Goal: Navigation & Orientation: Understand site structure

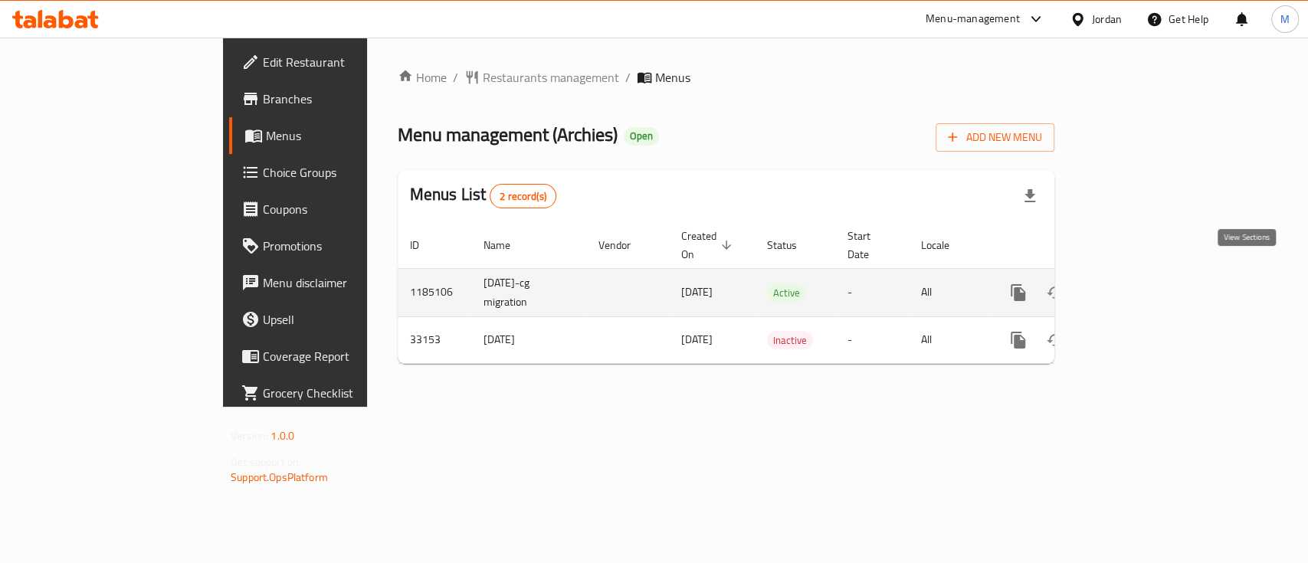
click at [1135, 286] on icon "enhanced table" at bounding box center [1129, 293] width 14 height 14
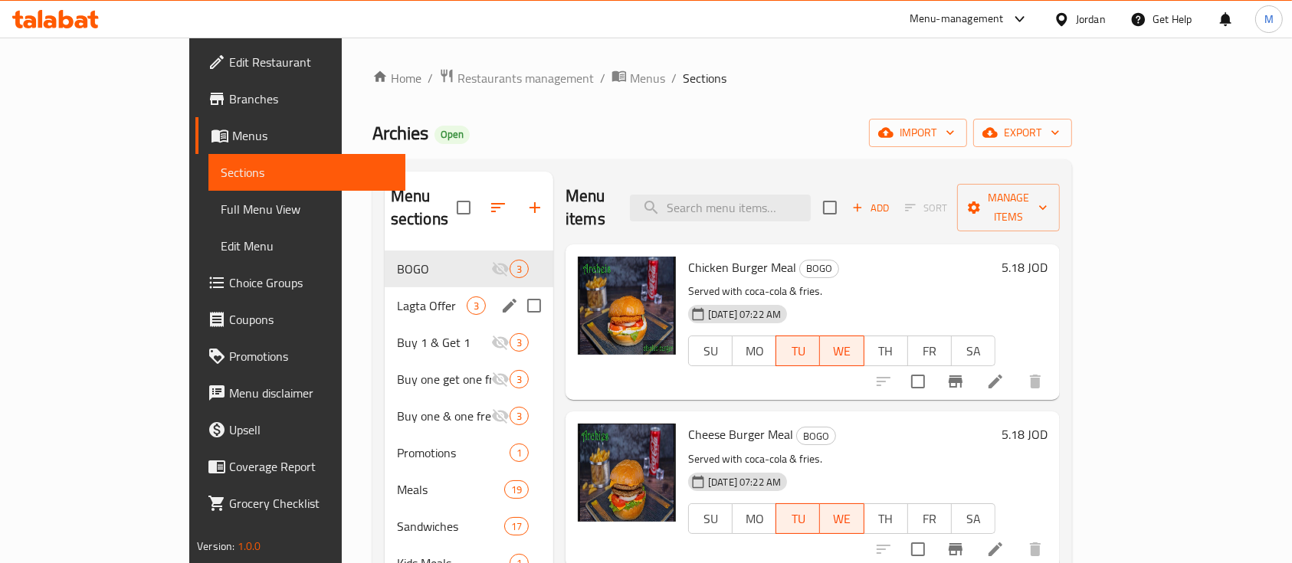
click at [397, 297] on span "Lagta Offer" at bounding box center [432, 306] width 70 height 18
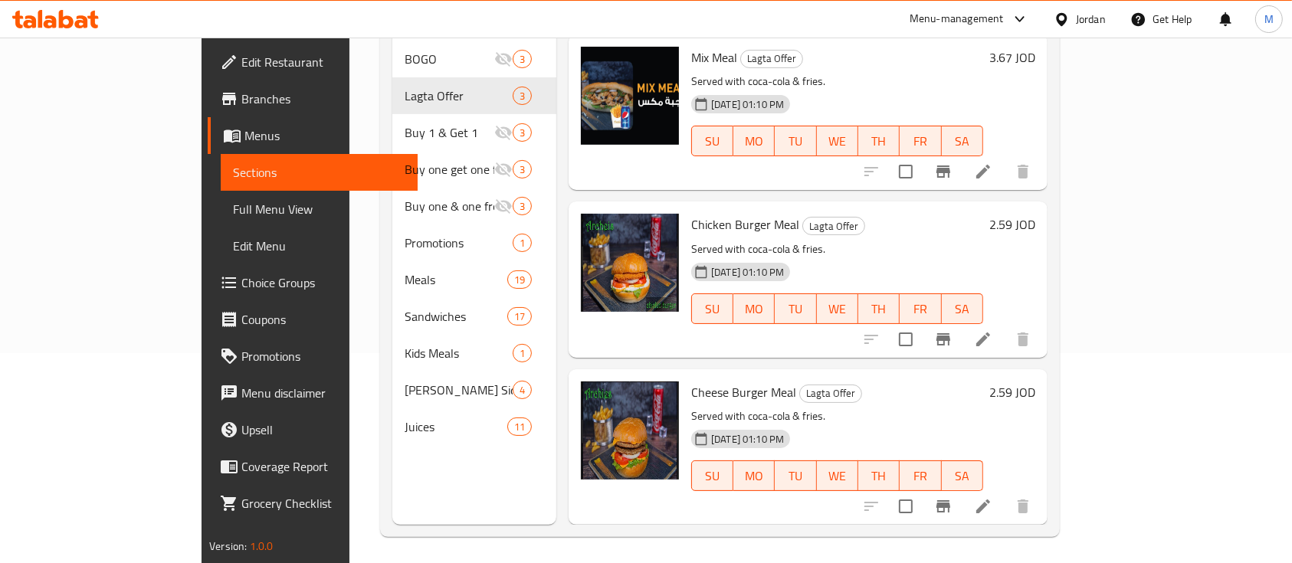
scroll to position [215, 0]
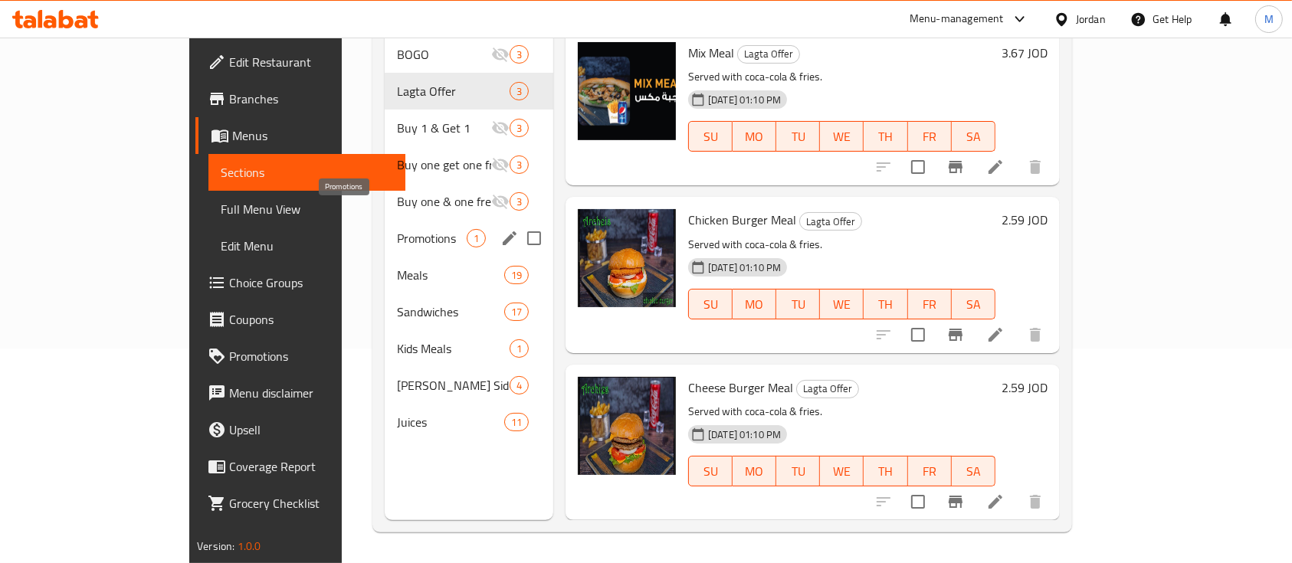
click at [397, 229] on span "Promotions" at bounding box center [432, 238] width 70 height 18
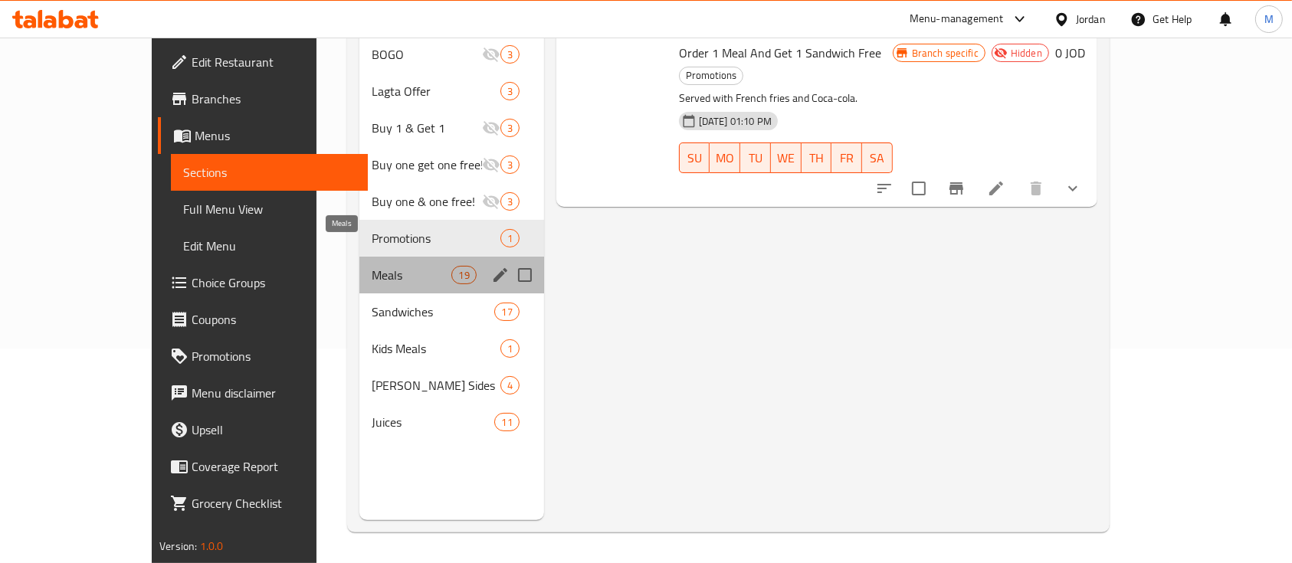
click at [386, 266] on span "Meals" at bounding box center [412, 275] width 80 height 18
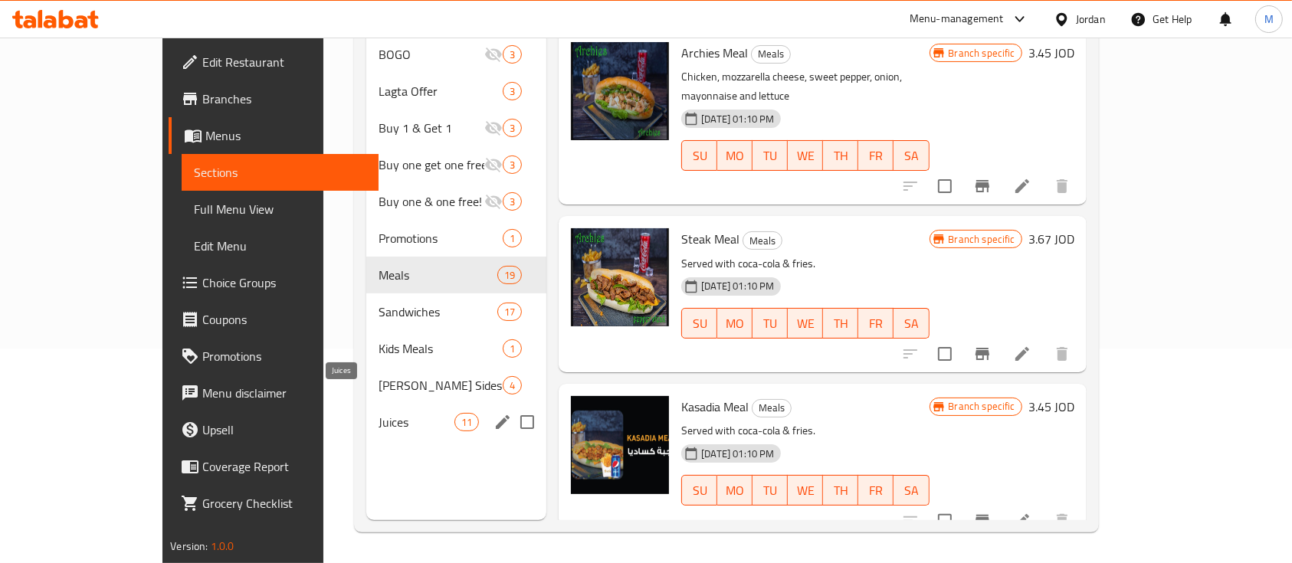
click at [378, 413] on span "Juices" at bounding box center [416, 422] width 76 height 18
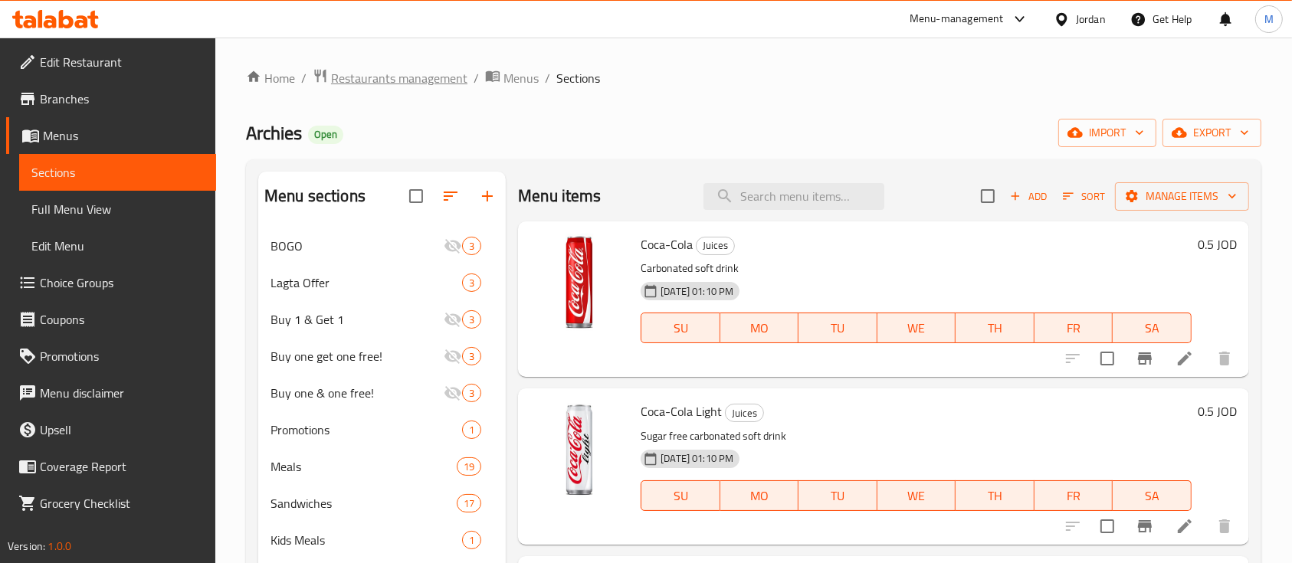
click at [411, 80] on span "Restaurants management" at bounding box center [399, 78] width 136 height 18
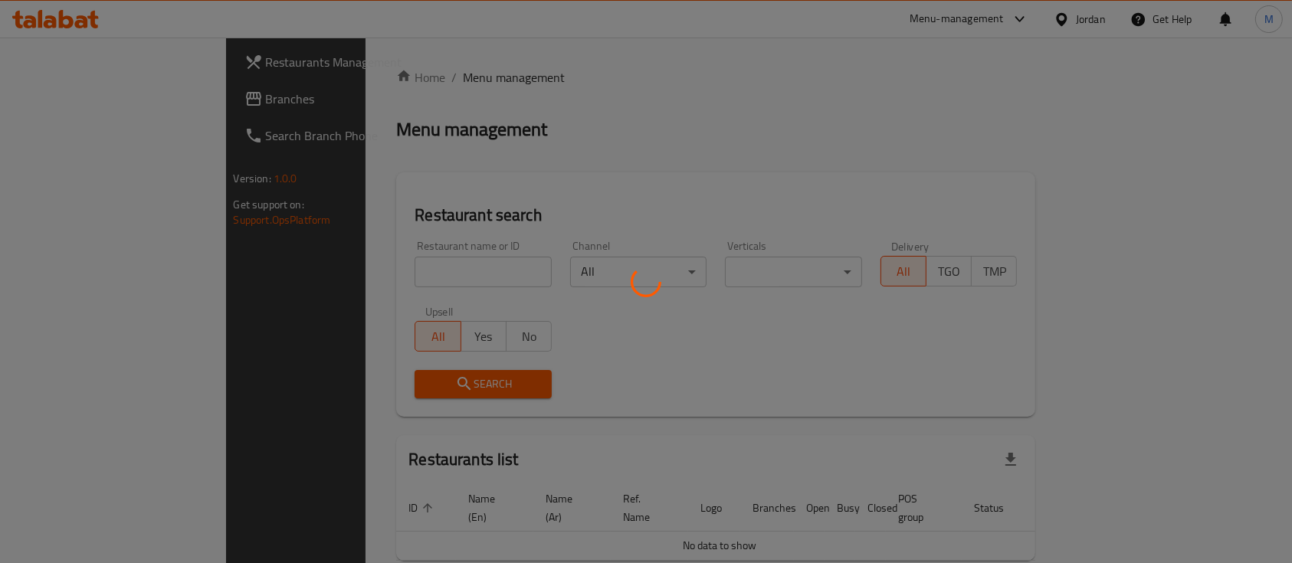
click at [401, 267] on div at bounding box center [646, 281] width 1292 height 563
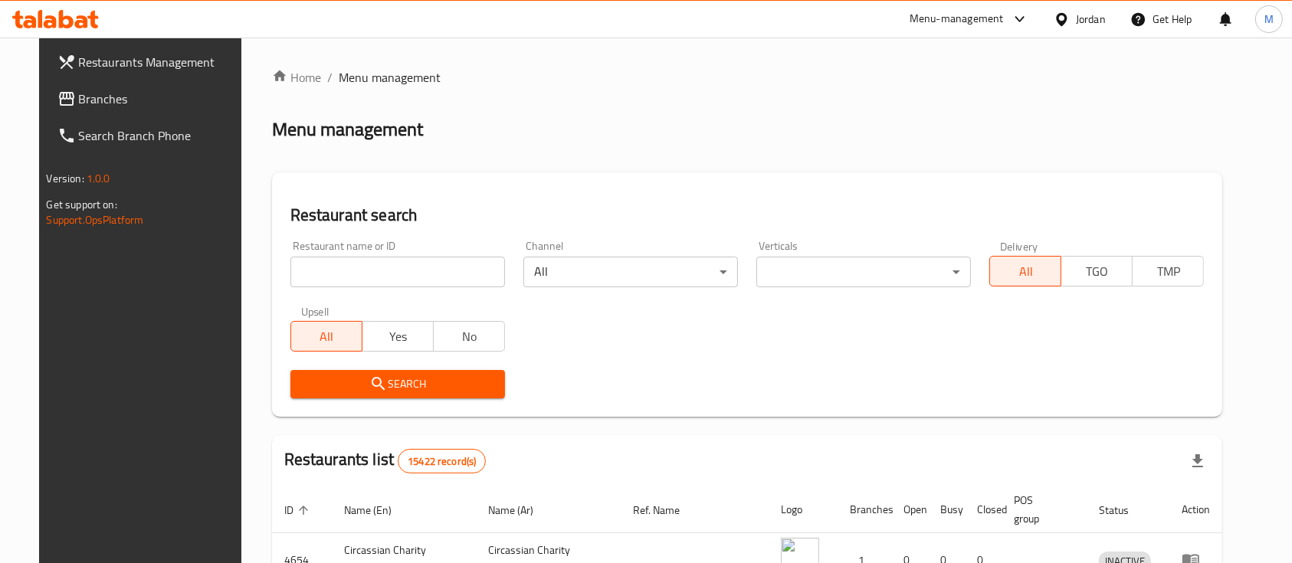
click at [401, 267] on input "search" at bounding box center [397, 272] width 215 height 31
click at [991, 14] on div "Menu-management" at bounding box center [956, 19] width 94 height 18
click at [886, 162] on div "Restaurant-Management" at bounding box center [872, 169] width 120 height 17
